Goal: Information Seeking & Learning: Learn about a topic

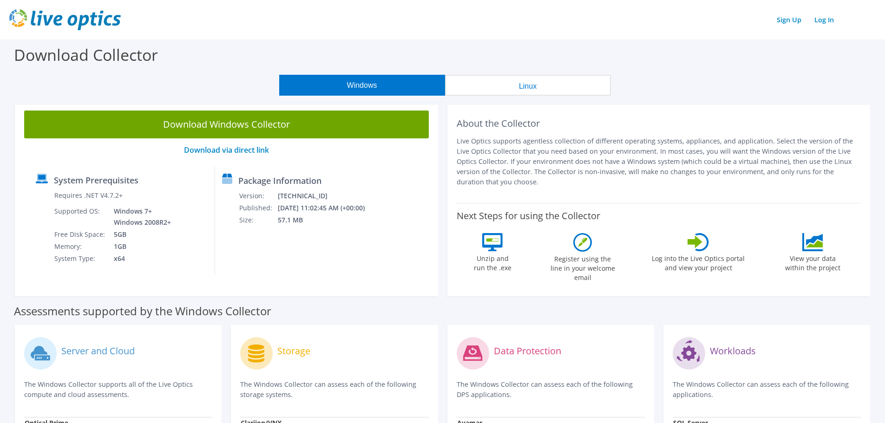
click at [56, 16] on img at bounding box center [65, 19] width 112 height 21
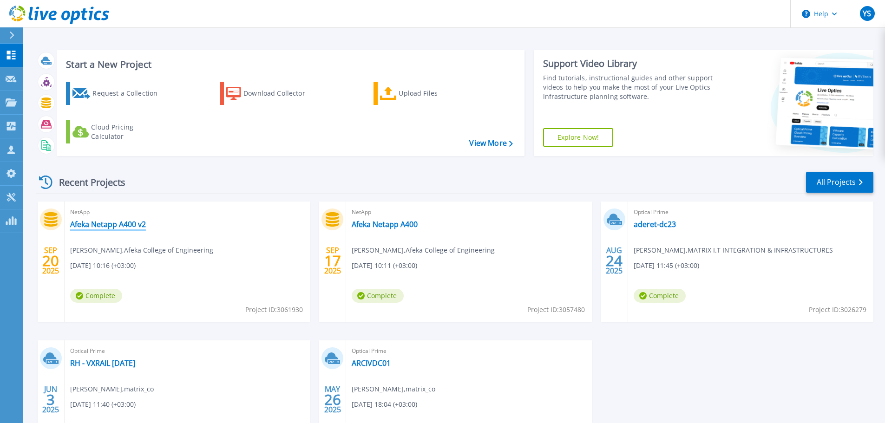
click at [101, 226] on link "Afeka Netapp A400 v2" at bounding box center [108, 224] width 76 height 9
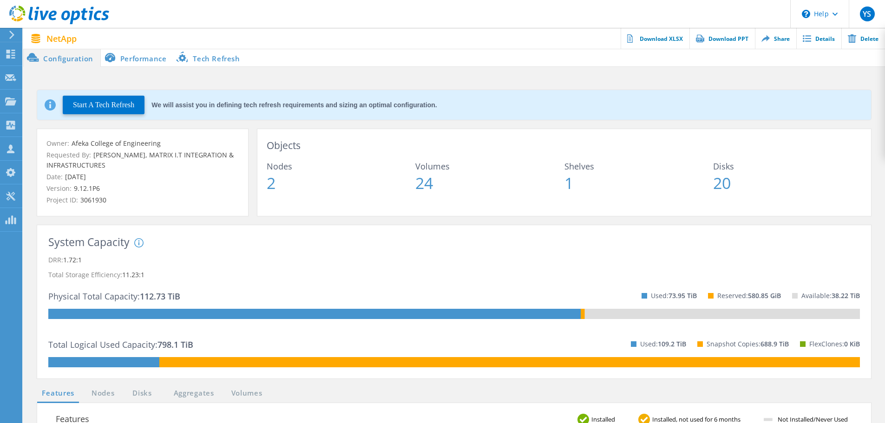
click at [138, 242] on icon at bounding box center [138, 242] width 9 height 9
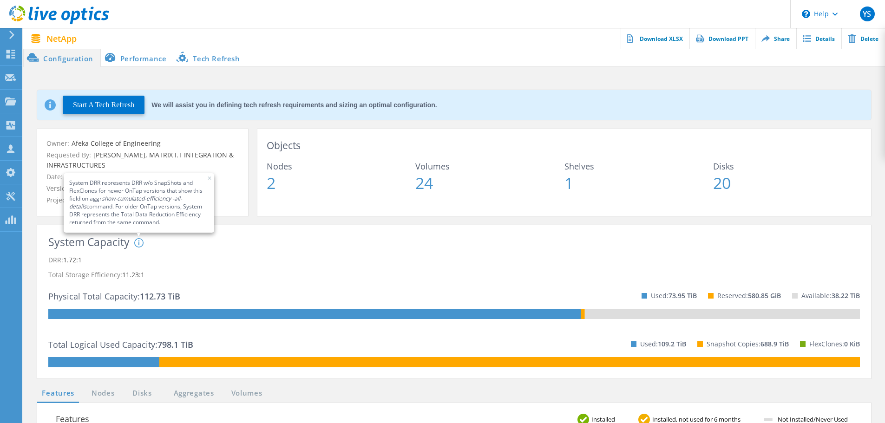
click at [141, 242] on icon at bounding box center [138, 242] width 9 height 9
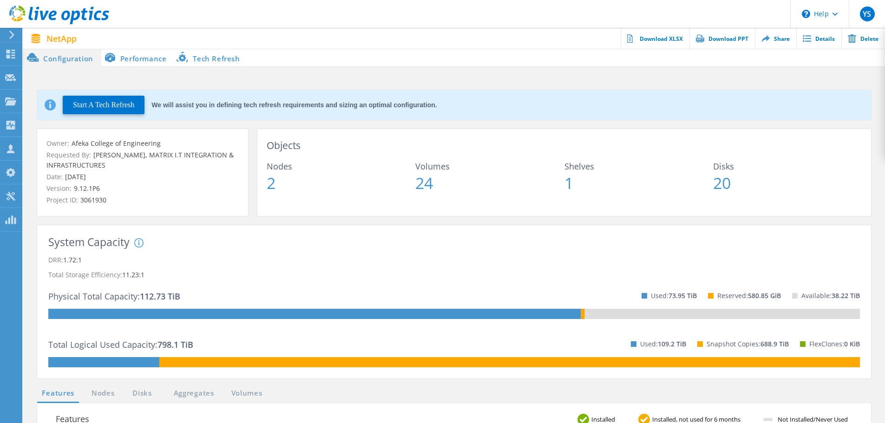
click at [144, 56] on li "Performance" at bounding box center [137, 57] width 73 height 19
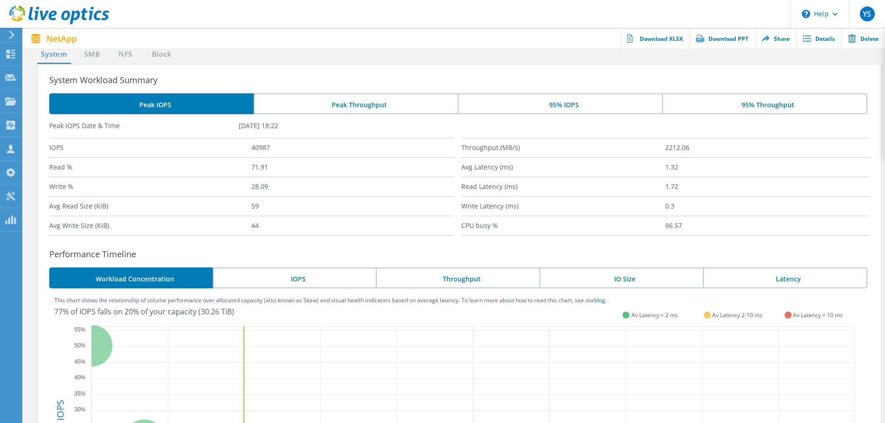
scroll to position [46, 0]
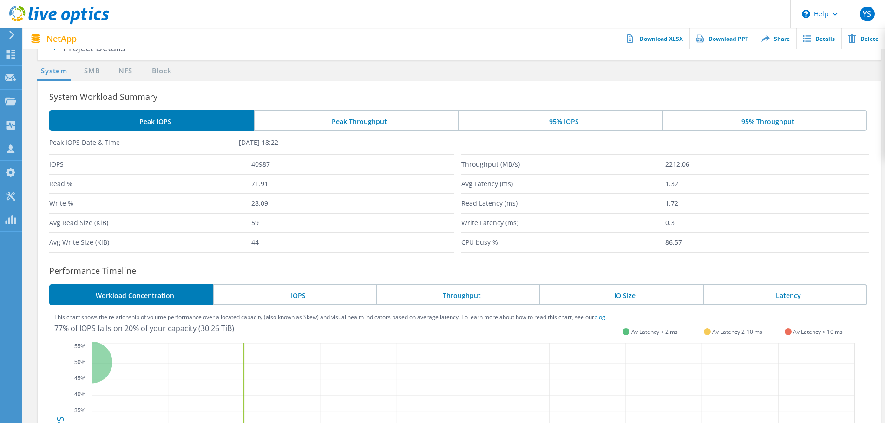
click at [375, 118] on li "Peak Throughput" at bounding box center [356, 120] width 205 height 21
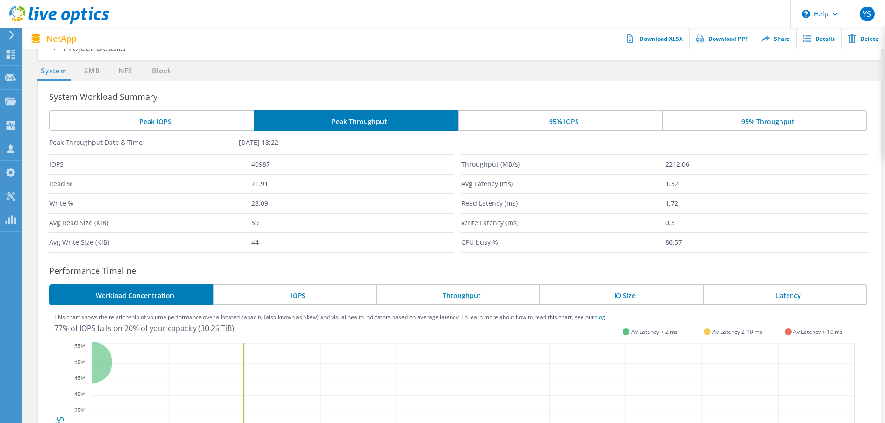
click at [518, 119] on li "95% IOPS" at bounding box center [560, 120] width 205 height 21
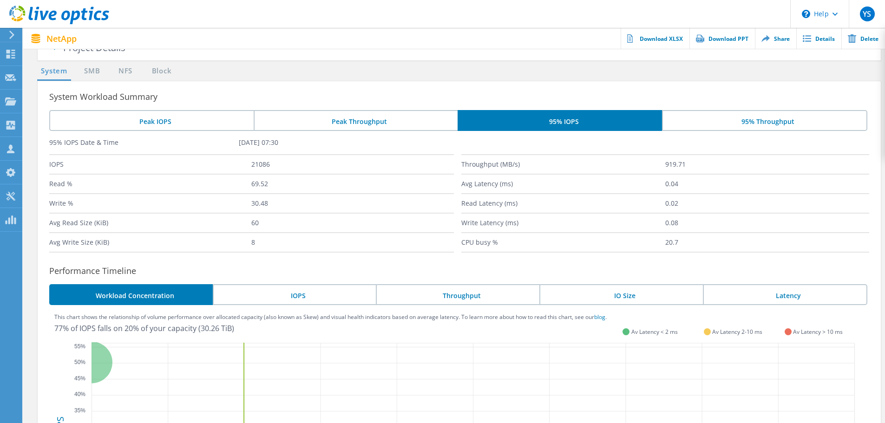
click at [721, 119] on li "95% Throughput" at bounding box center [764, 120] width 205 height 21
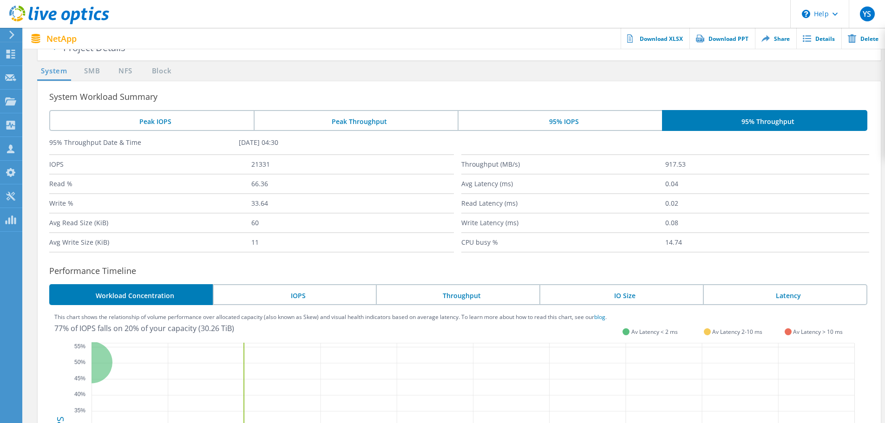
scroll to position [0, 0]
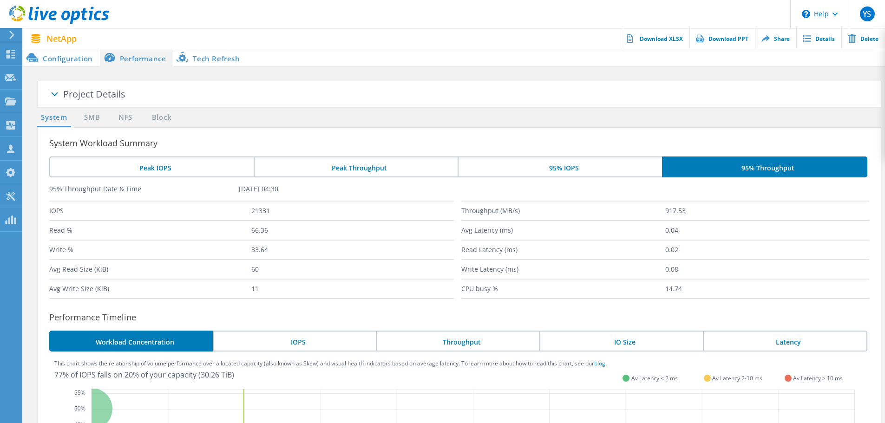
click at [66, 61] on li "Configuration" at bounding box center [61, 57] width 77 height 19
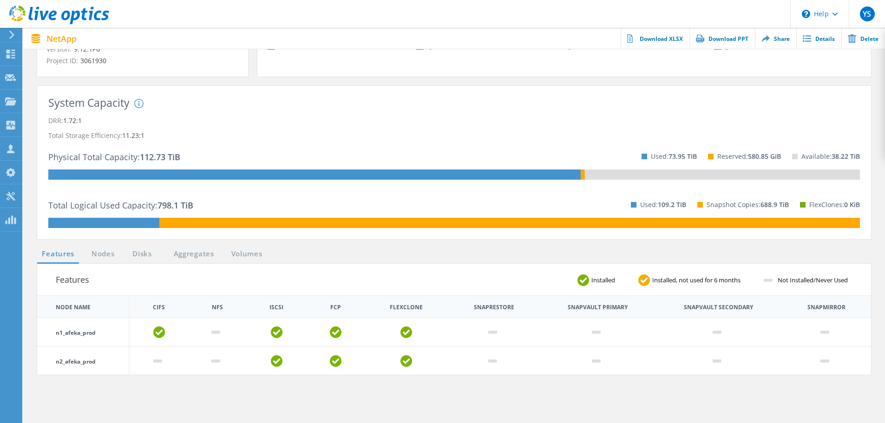
scroll to position [186, 0]
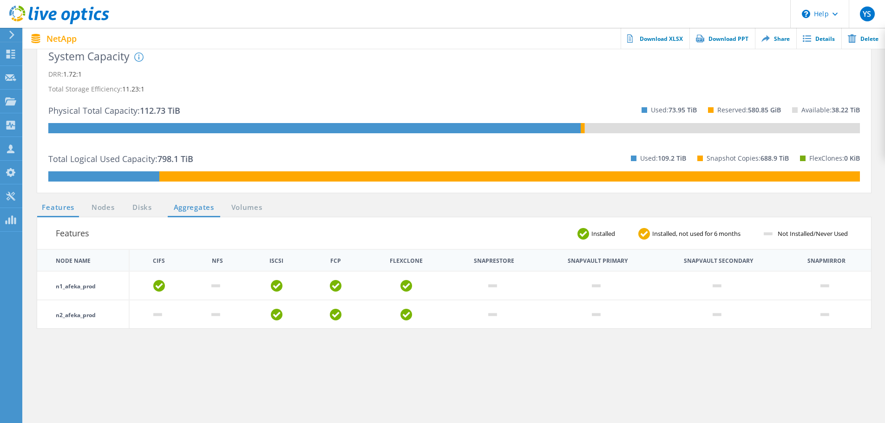
click at [188, 211] on link "Aggregates" at bounding box center [194, 208] width 53 height 12
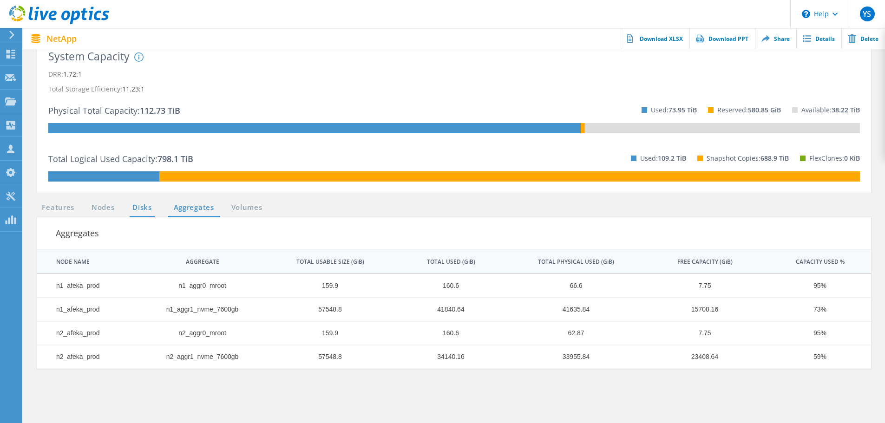
click at [149, 205] on link "Disks" at bounding box center [142, 208] width 25 height 12
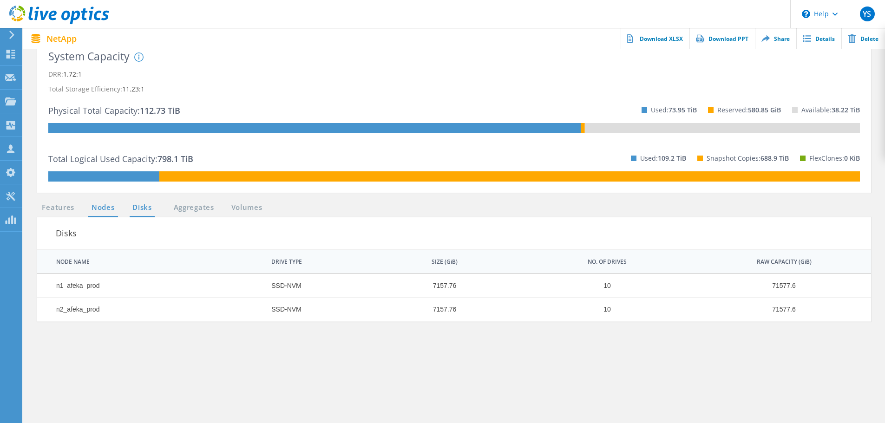
click at [106, 207] on link "Nodes" at bounding box center [103, 208] width 30 height 12
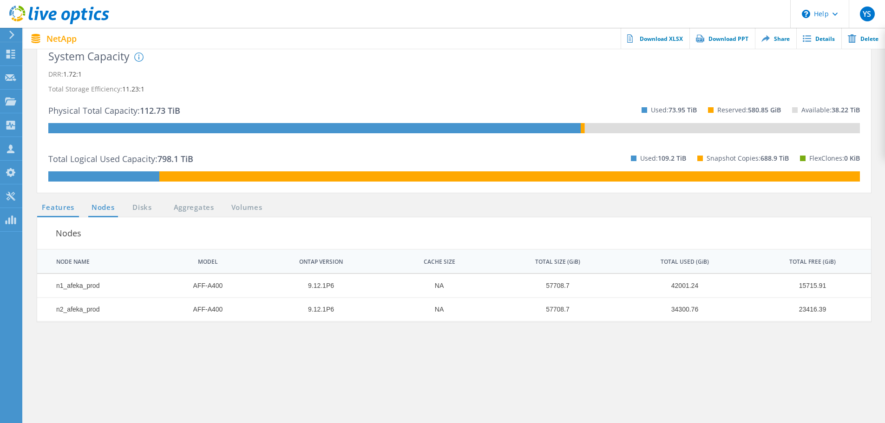
click at [56, 207] on link "Features" at bounding box center [58, 208] width 42 height 12
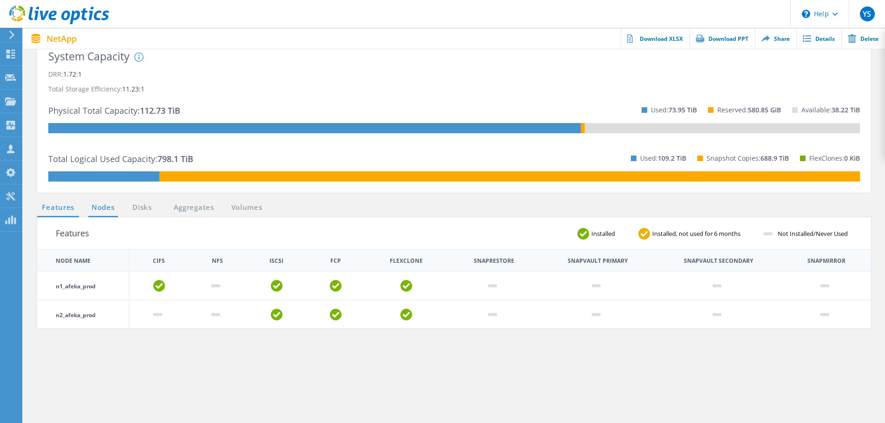
click at [99, 205] on link "Nodes" at bounding box center [103, 208] width 30 height 12
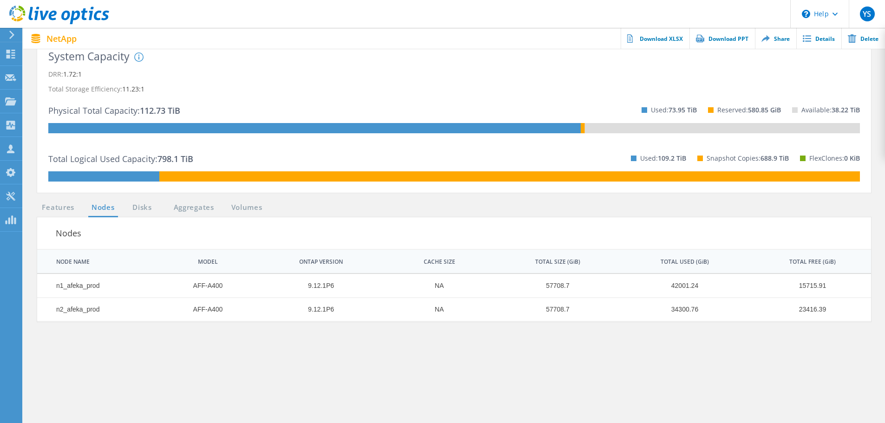
click at [196, 367] on section "Features Nodes Disks Aggregates Volumes Nodes | 1 of 1 | NODE NAME MODEL ONTAP …" at bounding box center [455, 364] width 844 height 325
click at [315, 378] on section "Features Nodes Disks Aggregates Volumes Nodes | 1 of 1 | NODE NAME MODEL ONTAP …" at bounding box center [455, 364] width 844 height 325
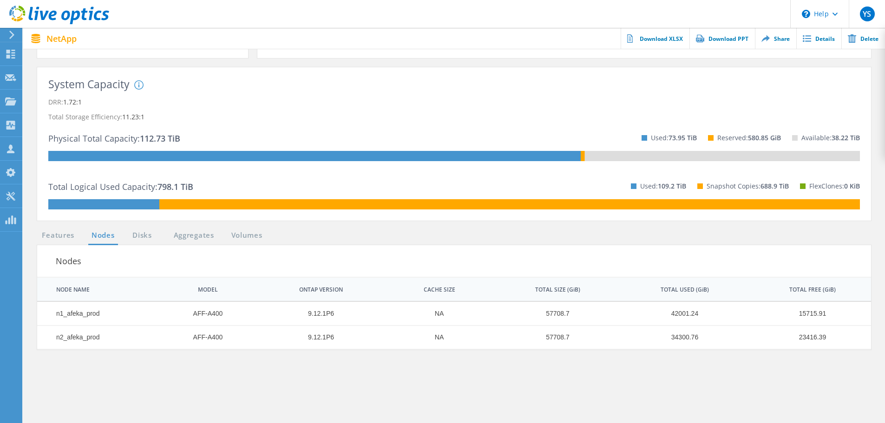
scroll to position [139, 0]
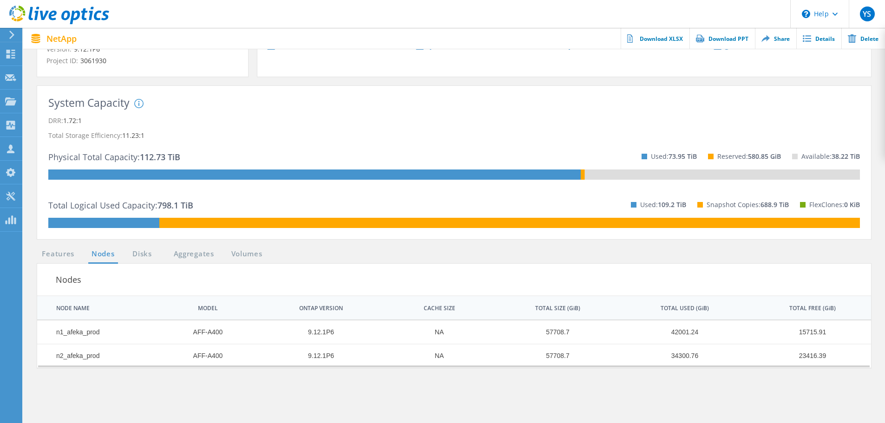
click at [810, 358] on td "23416.39" at bounding box center [808, 356] width 127 height 24
click at [813, 332] on td "15715.91" at bounding box center [808, 333] width 127 height 24
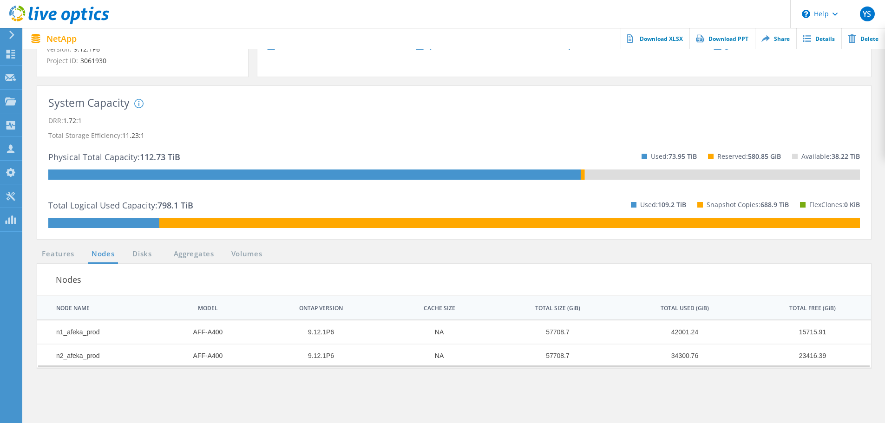
click at [814, 354] on td "23416.39" at bounding box center [808, 356] width 127 height 24
